Goal: Transaction & Acquisition: Subscribe to service/newsletter

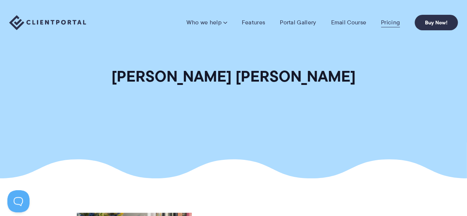
click at [383, 20] on link "Pricing" at bounding box center [390, 22] width 19 height 7
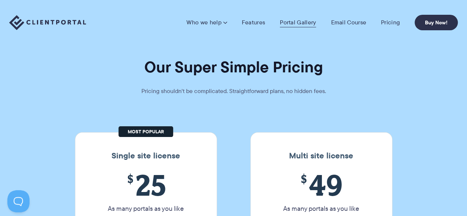
click at [293, 21] on link "Portal Gallery" at bounding box center [298, 22] width 36 height 7
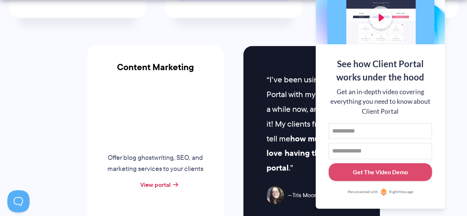
scroll to position [752, 0]
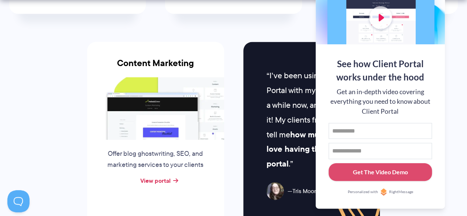
click at [352, 152] on input "Email address" at bounding box center [379, 151] width 103 height 16
type input "**********"
click at [363, 129] on input "First name" at bounding box center [379, 131] width 103 height 16
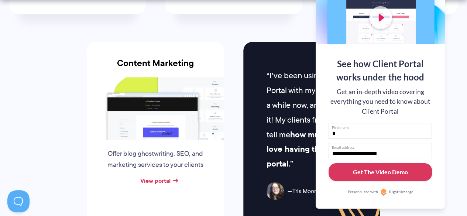
type input "*"
click at [387, 169] on div "Get The Video Demo" at bounding box center [380, 172] width 55 height 9
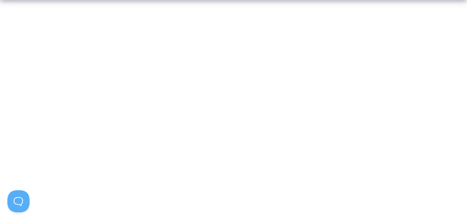
scroll to position [214, 0]
